Goal: Transaction & Acquisition: Obtain resource

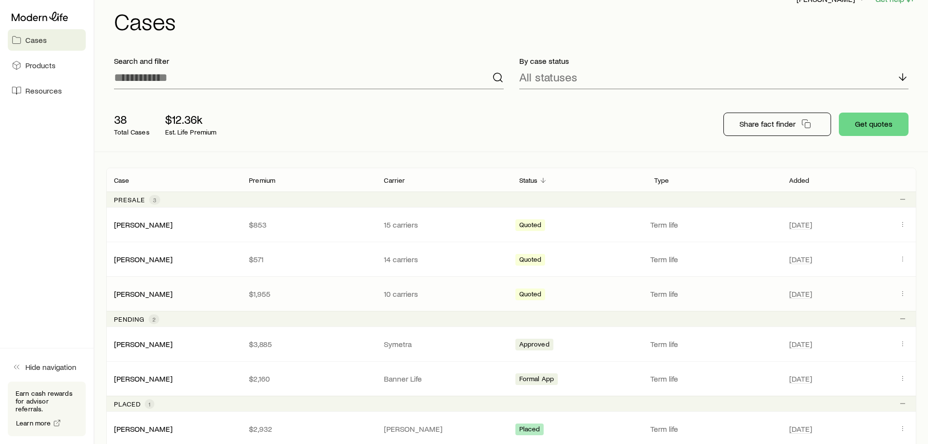
scroll to position [38, 0]
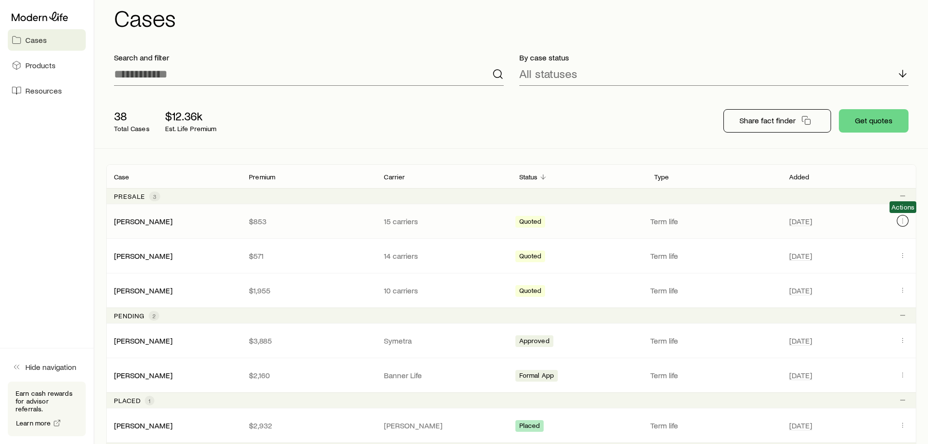
click at [902, 220] on icon "Client cases" at bounding box center [903, 221] width 8 height 8
click at [621, 120] on div "38 Total Cases $12.36k Est. Life Premium Share fact finder Get quotes" at bounding box center [511, 121] width 810 height 55
click at [872, 112] on button "Get quotes" at bounding box center [874, 120] width 70 height 23
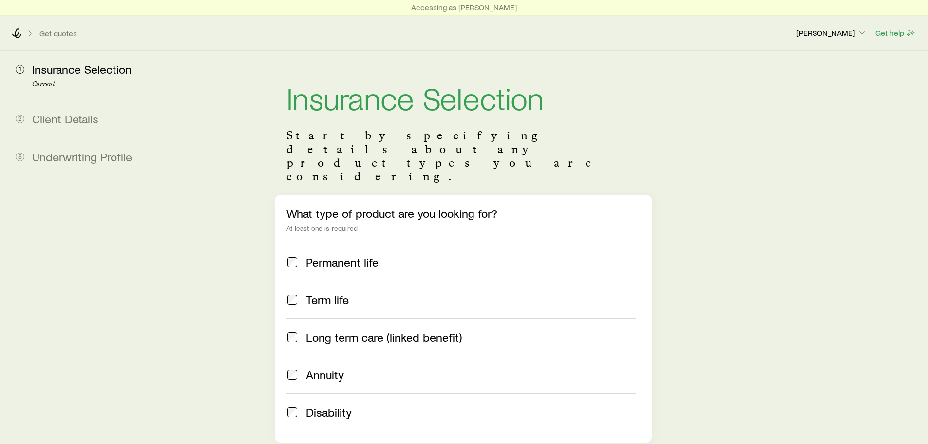
click at [328, 293] on span "Term life" at bounding box center [327, 300] width 43 height 14
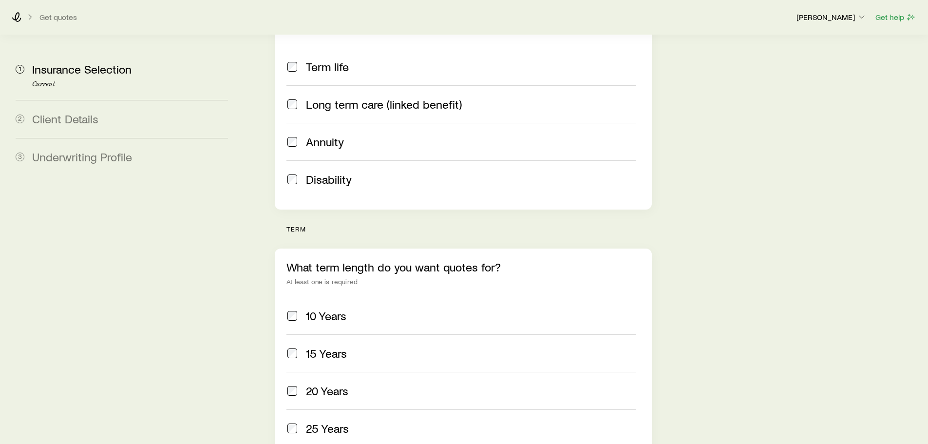
scroll to position [236, 0]
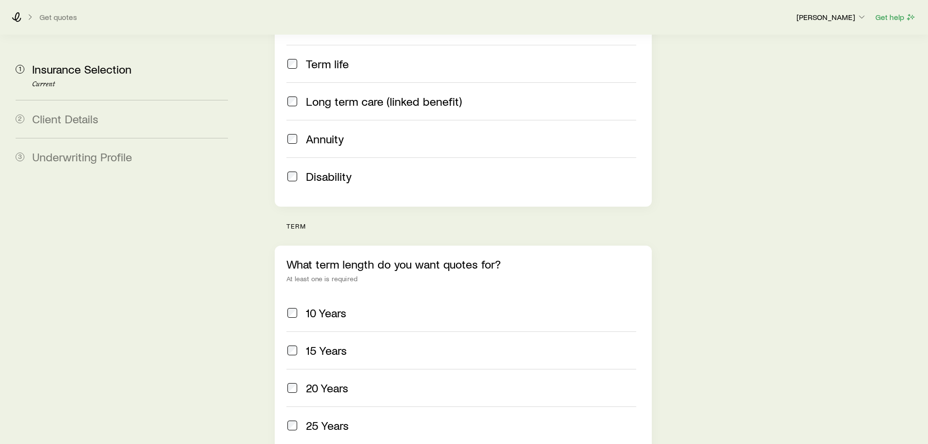
click at [346, 381] on span "20 Years" at bounding box center [327, 388] width 42 height 14
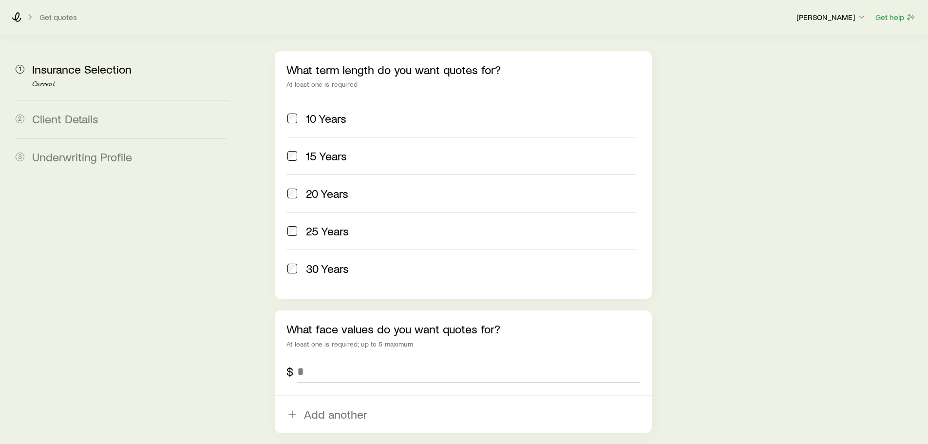
scroll to position [441, 0]
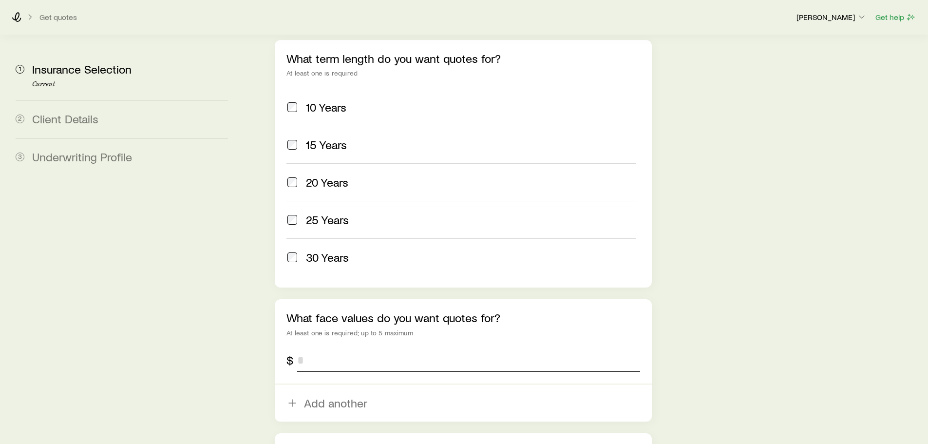
click at [347, 348] on input "tel" at bounding box center [468, 359] width 342 height 23
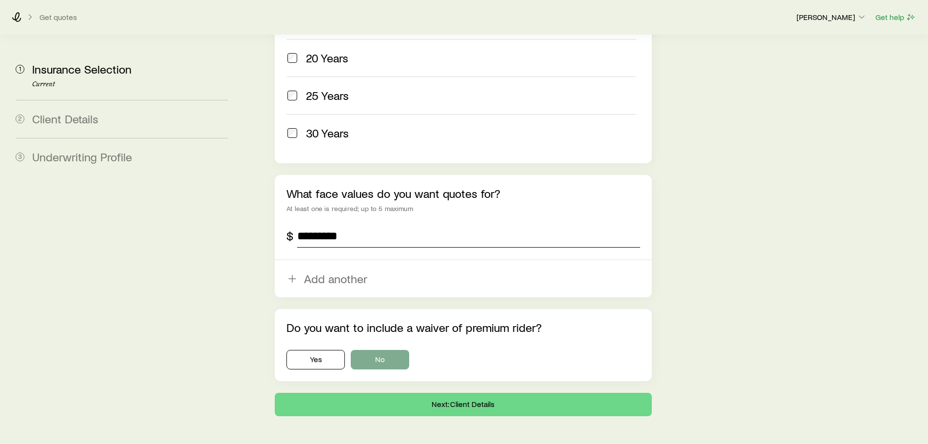
type input "*********"
click at [368, 350] on button "No" at bounding box center [380, 359] width 58 height 19
click at [353, 393] on button "Next: Client Details" at bounding box center [463, 404] width 376 height 23
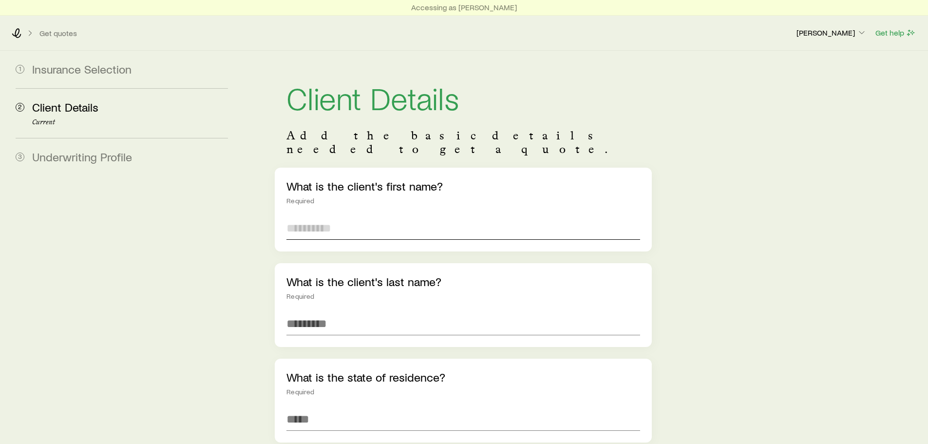
click at [321, 223] on input "text" at bounding box center [462, 227] width 353 height 23
type input "****"
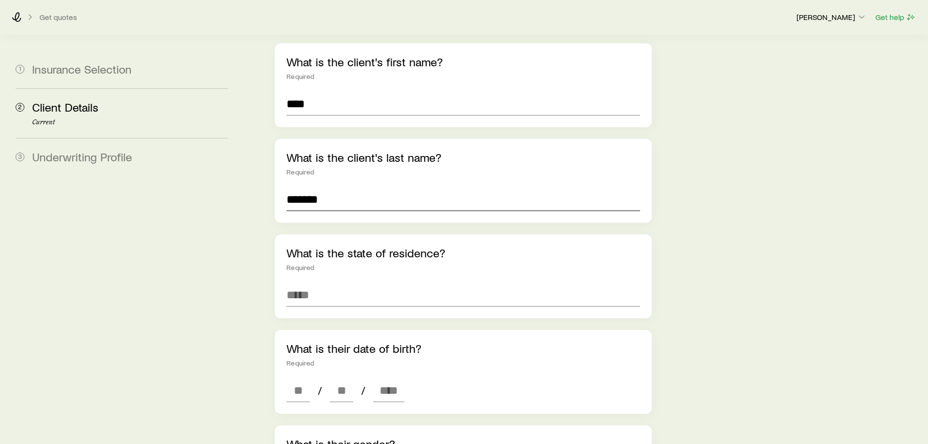
scroll to position [123, 0]
type input "*******"
click at [301, 284] on input at bounding box center [462, 295] width 353 height 23
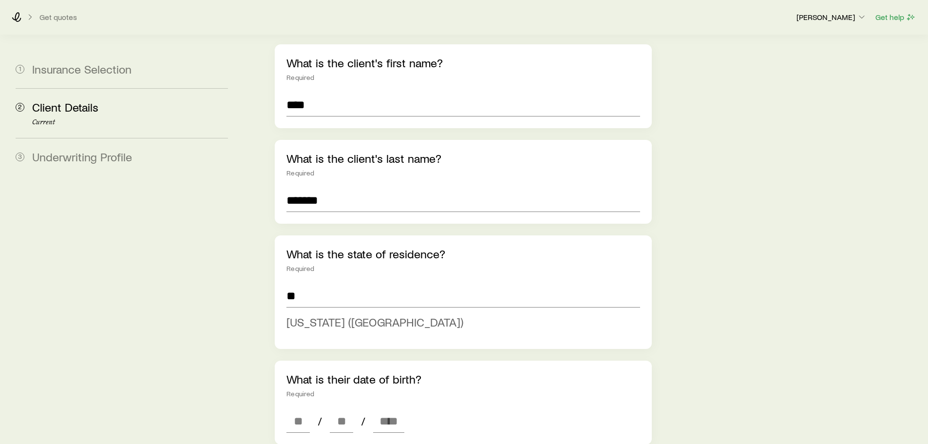
click at [316, 319] on li "[US_STATE] ([GEOGRAPHIC_DATA])" at bounding box center [459, 322] width 347 height 22
type input "**********"
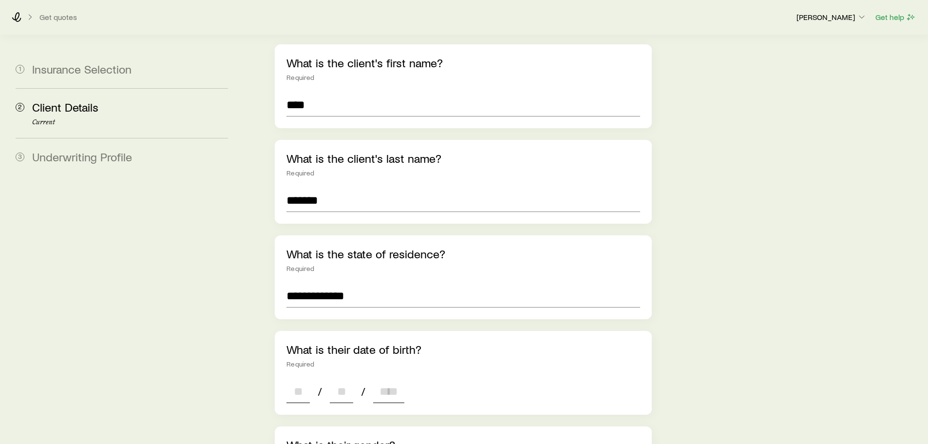
click at [301, 379] on input at bounding box center [297, 390] width 23 height 23
type input "**"
type input "****"
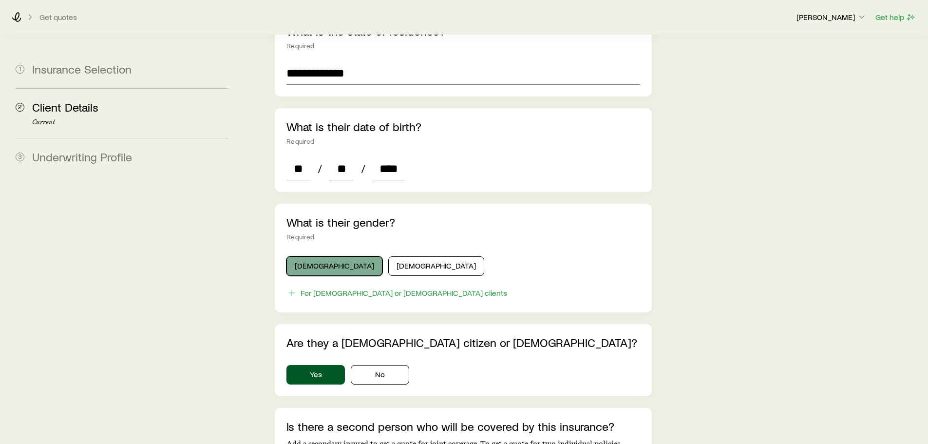
click at [328, 256] on button "[DEMOGRAPHIC_DATA]" at bounding box center [334, 265] width 96 height 19
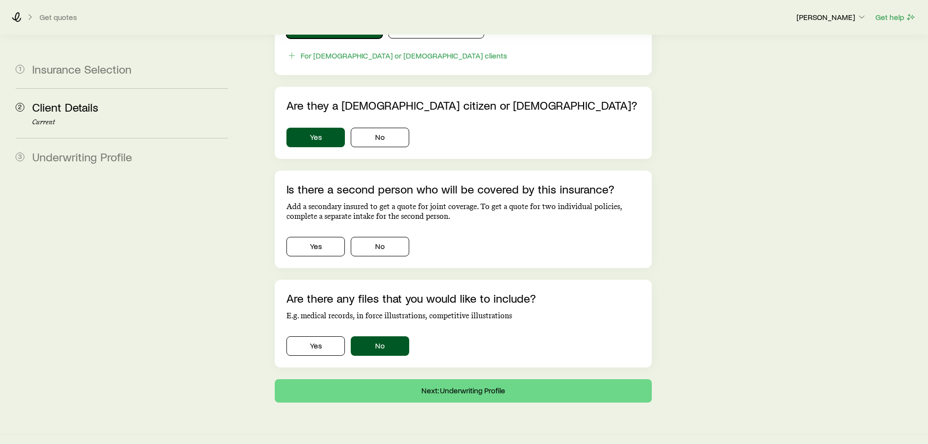
scroll to position [582, 0]
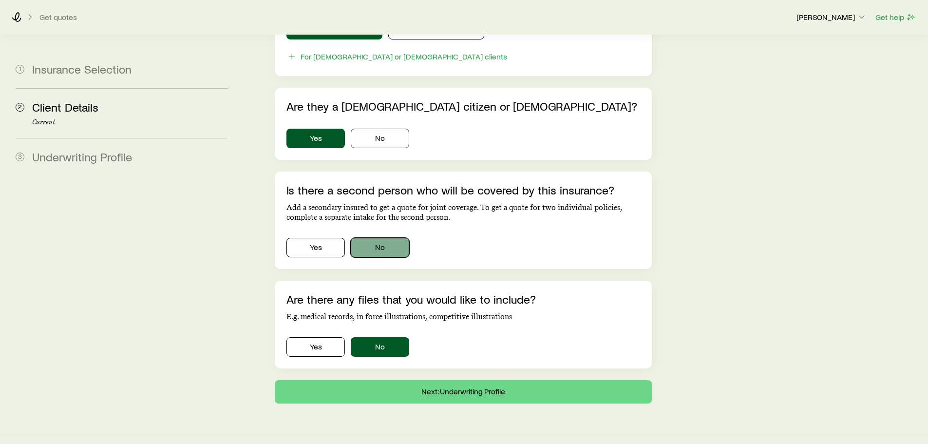
click at [376, 238] on button "No" at bounding box center [380, 247] width 58 height 19
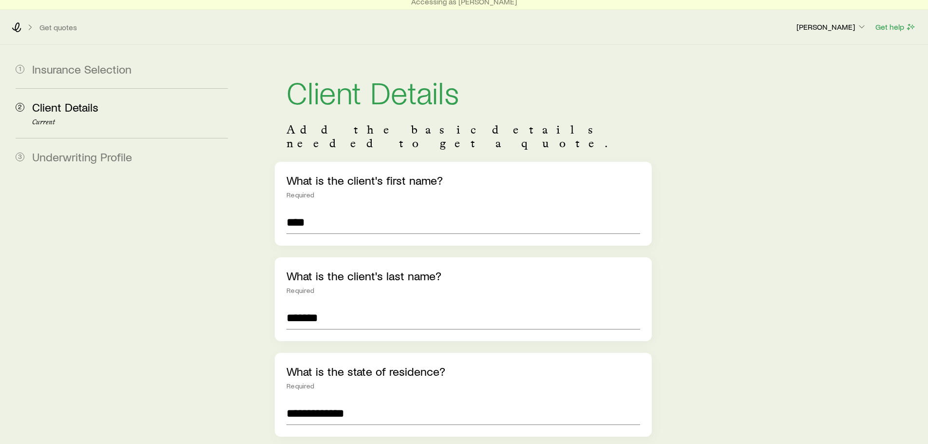
scroll to position [5, 0]
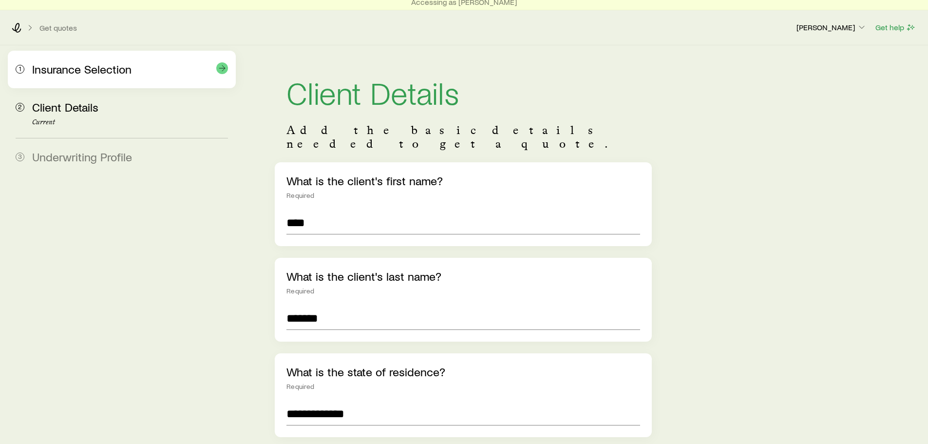
click at [80, 75] on span "Insurance Selection" at bounding box center [81, 69] width 99 height 14
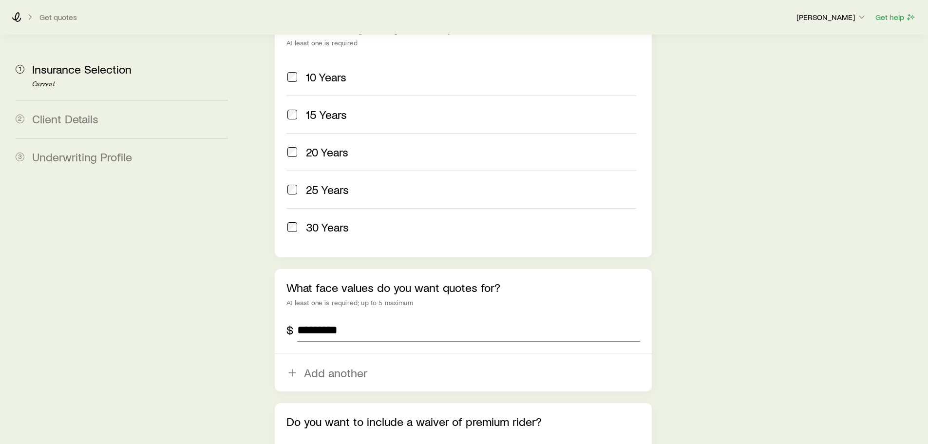
scroll to position [565, 0]
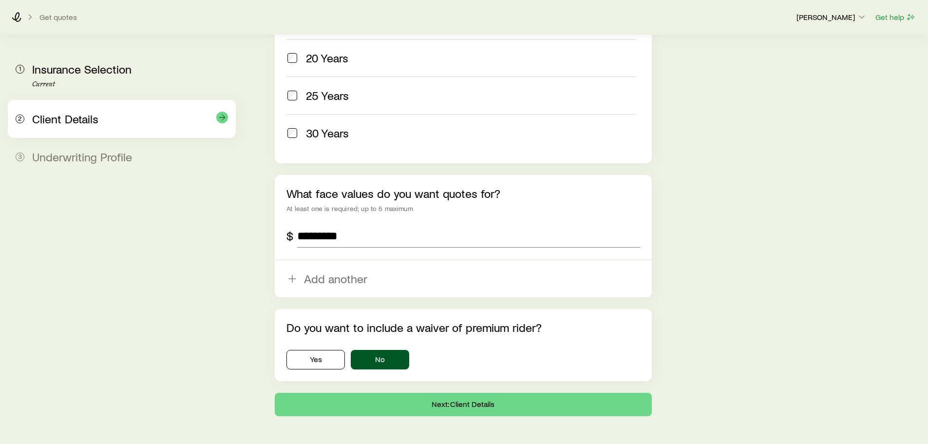
click at [104, 135] on div "2 Client Details" at bounding box center [122, 119] width 212 height 38
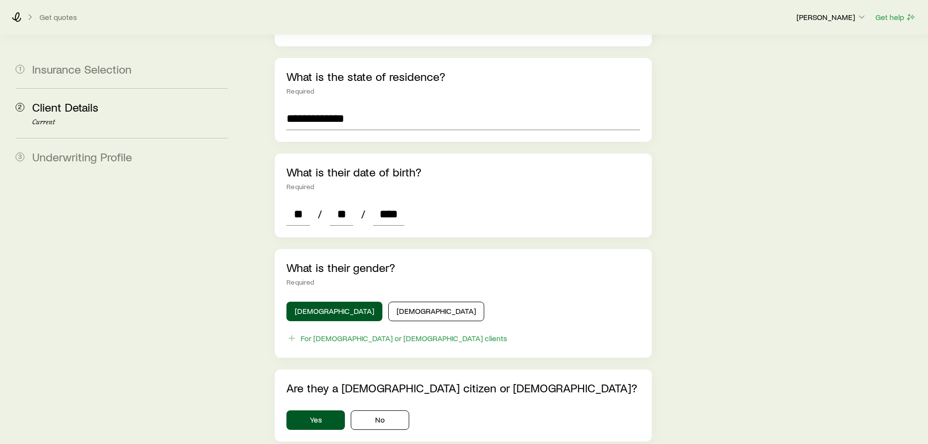
scroll to position [583, 0]
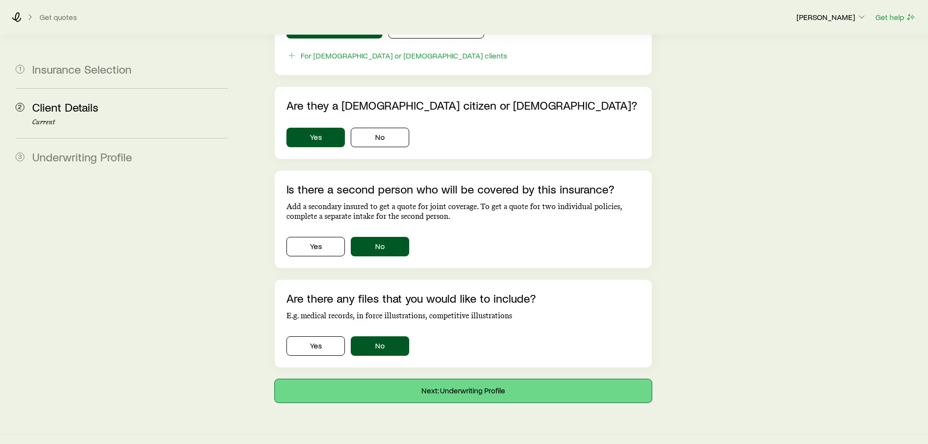
click at [511, 379] on button "Next: Underwriting Profile" at bounding box center [463, 390] width 376 height 23
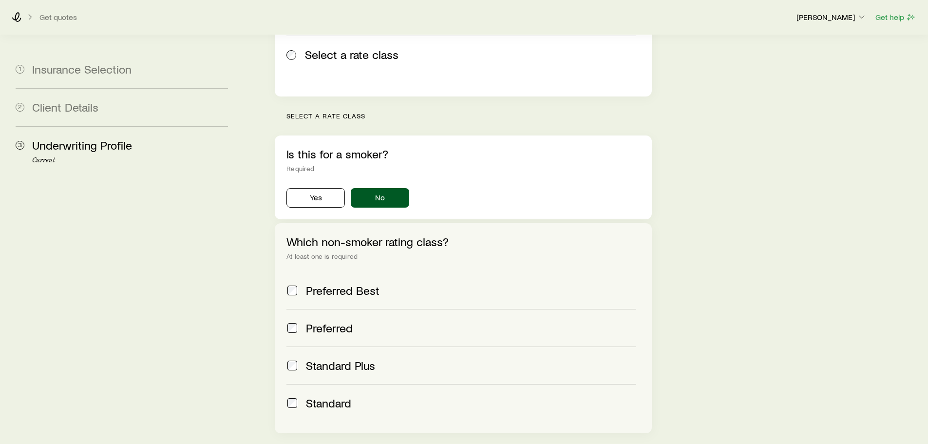
scroll to position [246, 0]
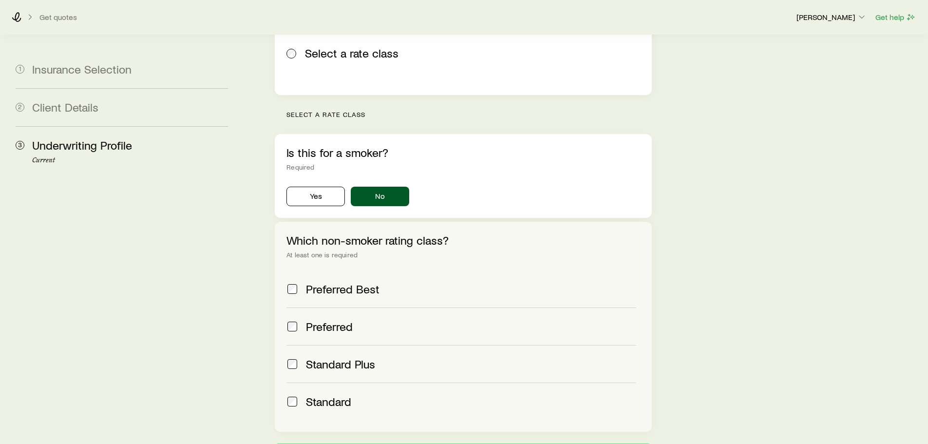
click at [345, 282] on span "Preferred Best" at bounding box center [343, 289] width 74 height 14
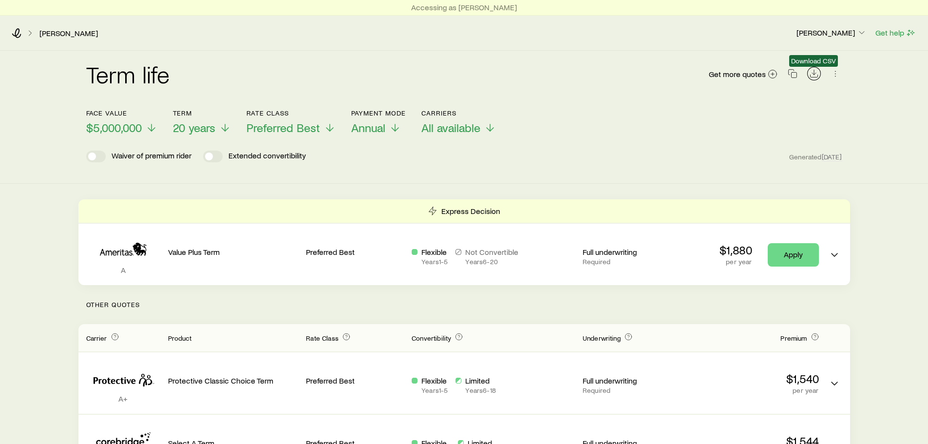
click at [812, 72] on icon "Download CSV" at bounding box center [814, 74] width 10 height 10
click at [385, 125] on span "Annual" at bounding box center [368, 128] width 34 height 14
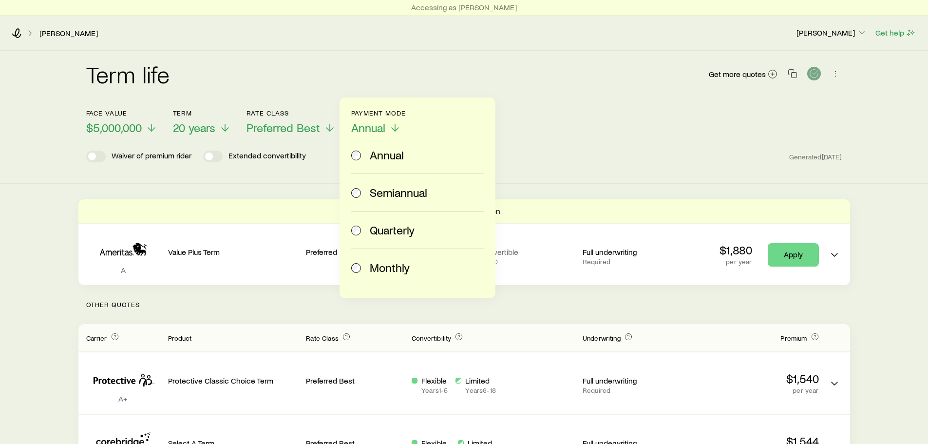
click at [387, 266] on span "Monthly" at bounding box center [390, 268] width 40 height 14
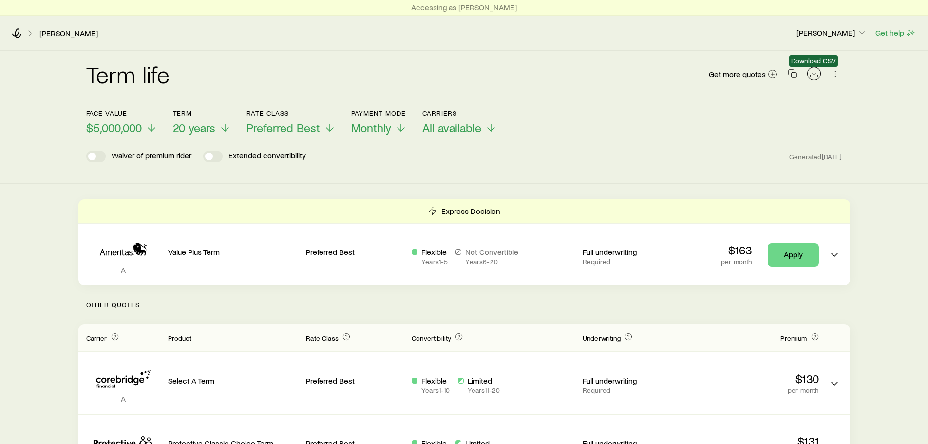
click at [811, 72] on icon "Download CSV" at bounding box center [814, 74] width 10 height 10
